Goal: Information Seeking & Learning: Learn about a topic

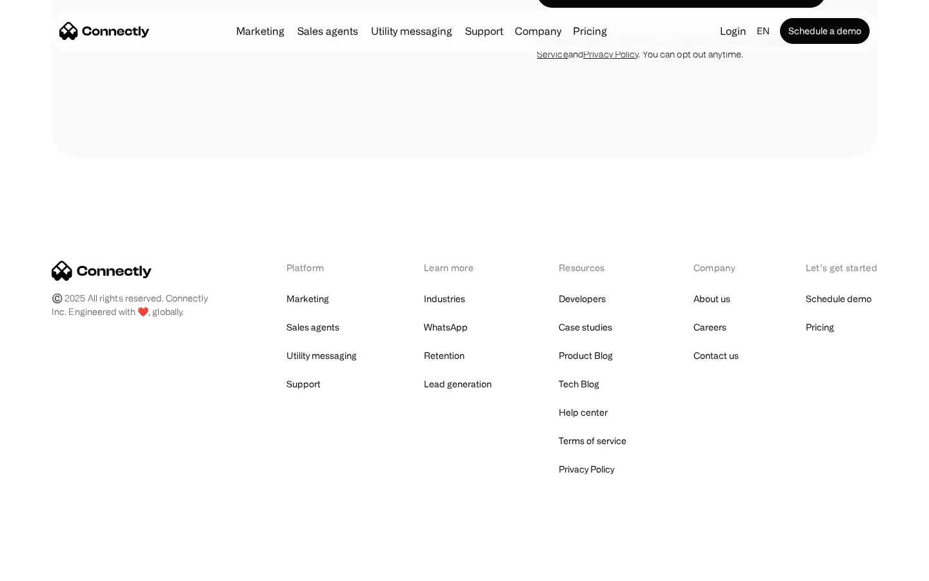
scroll to position [3400, 0]
